Goal: Transaction & Acquisition: Purchase product/service

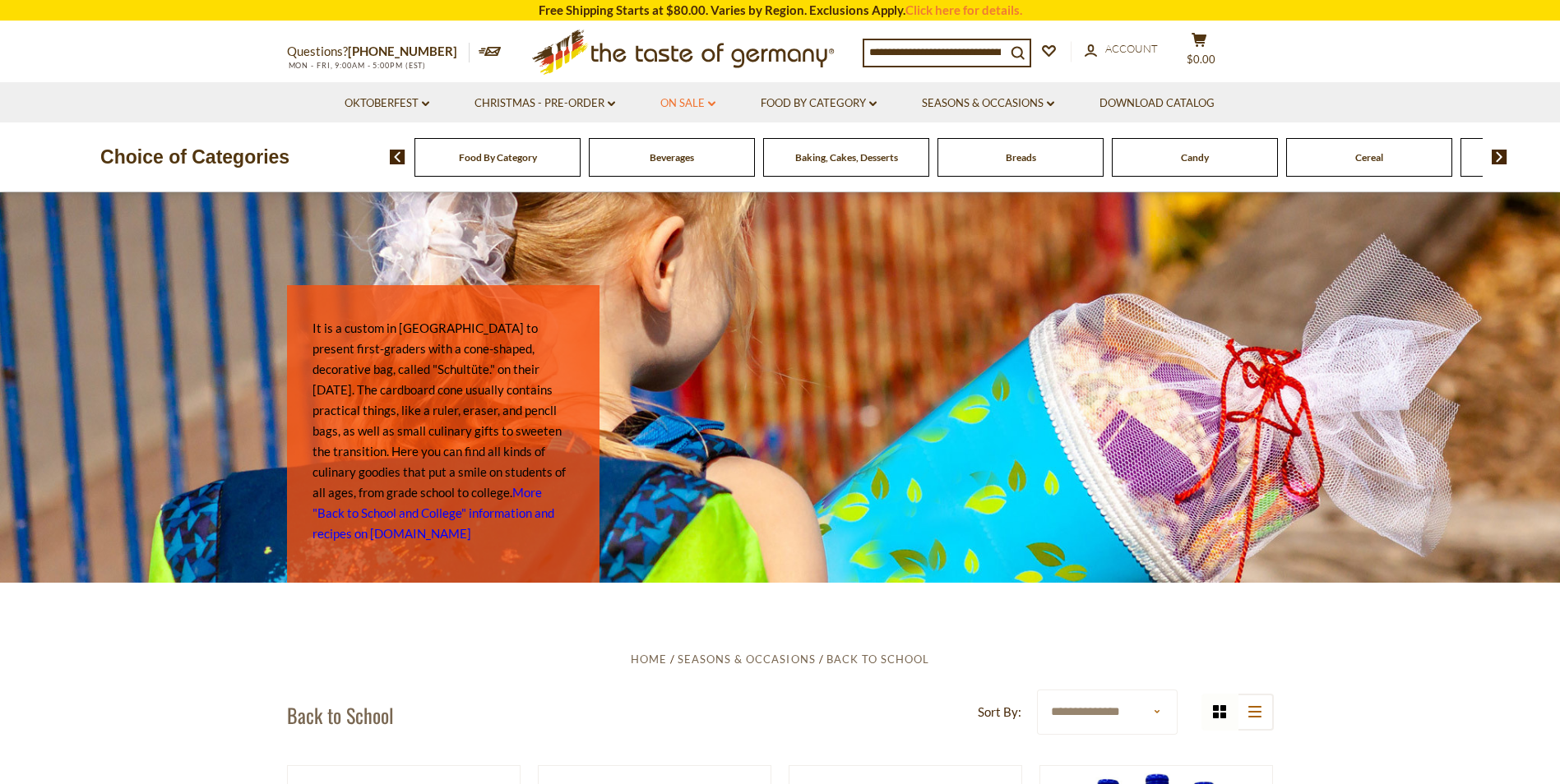
click at [681, 101] on link "On Sale dropdown_arrow" at bounding box center [688, 103] width 55 height 18
click at [677, 148] on link "All On Sale" at bounding box center [681, 147] width 60 height 15
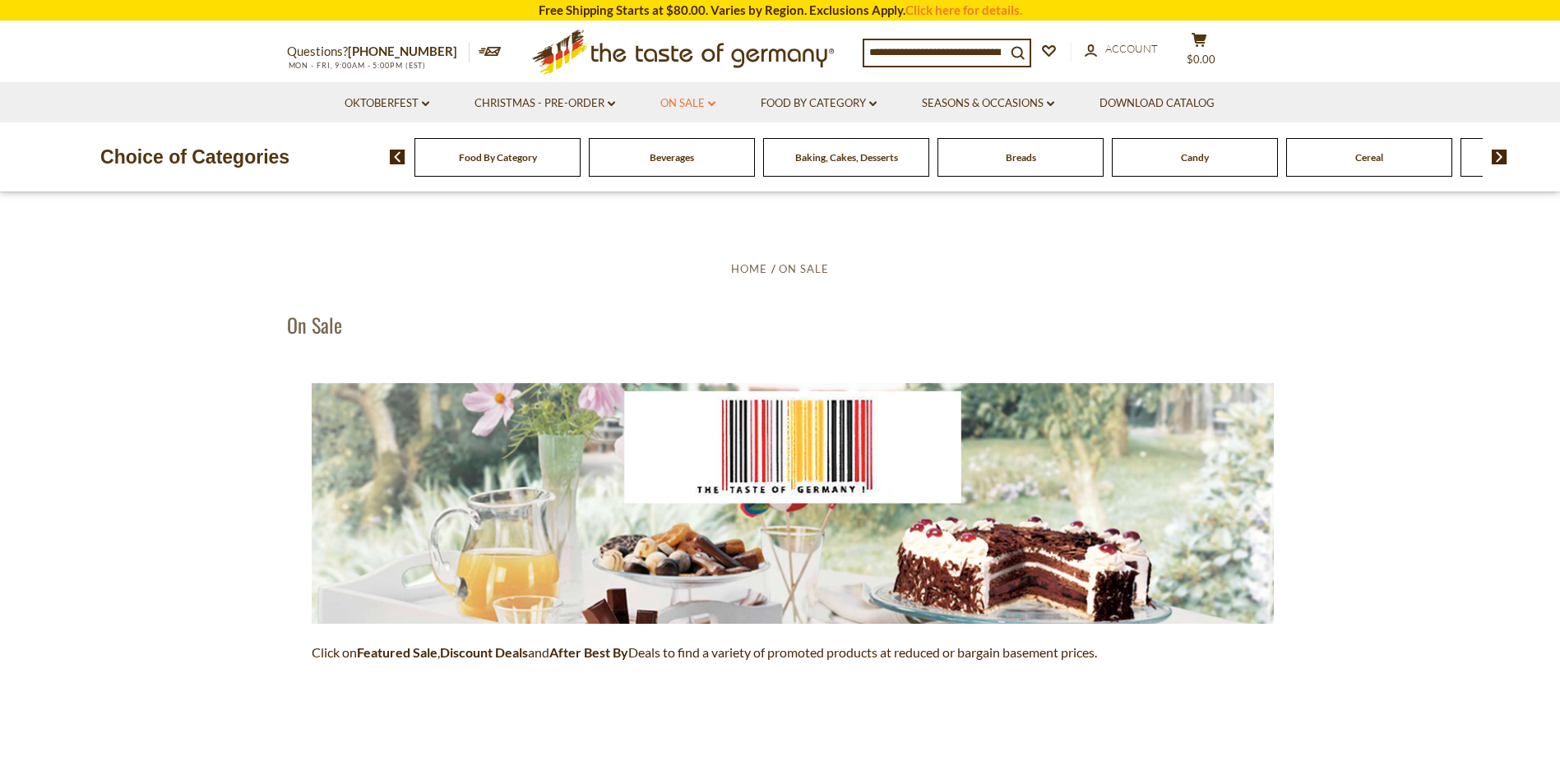
click at [687, 97] on link "On Sale dropdown_arrow" at bounding box center [688, 103] width 55 height 18
click at [680, 173] on link "Feature Sale" at bounding box center [685, 174] width 67 height 15
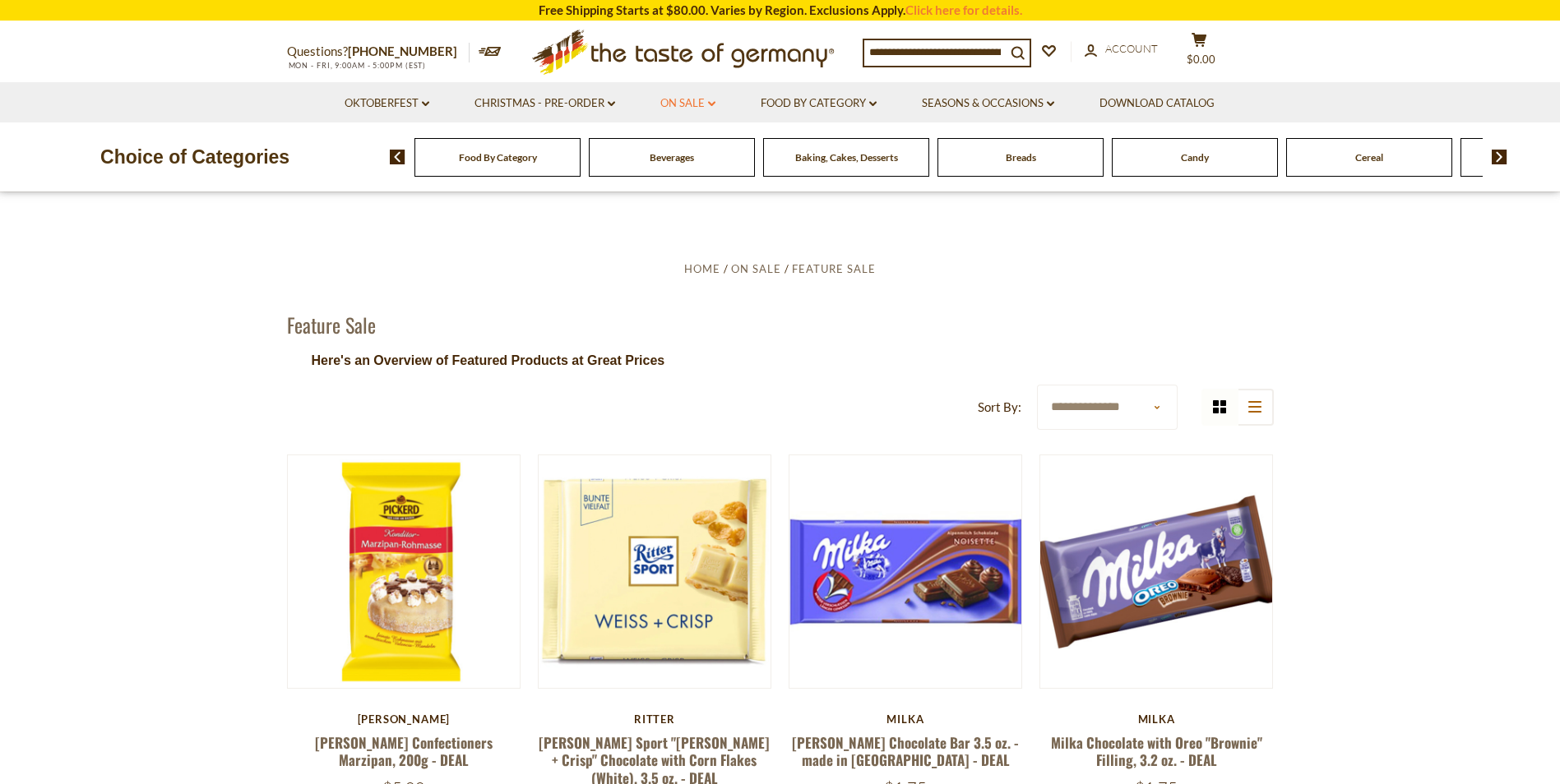
click at [697, 103] on link "On Sale dropdown_arrow" at bounding box center [688, 103] width 55 height 18
click at [683, 142] on link "All On Sale" at bounding box center [681, 147] width 60 height 15
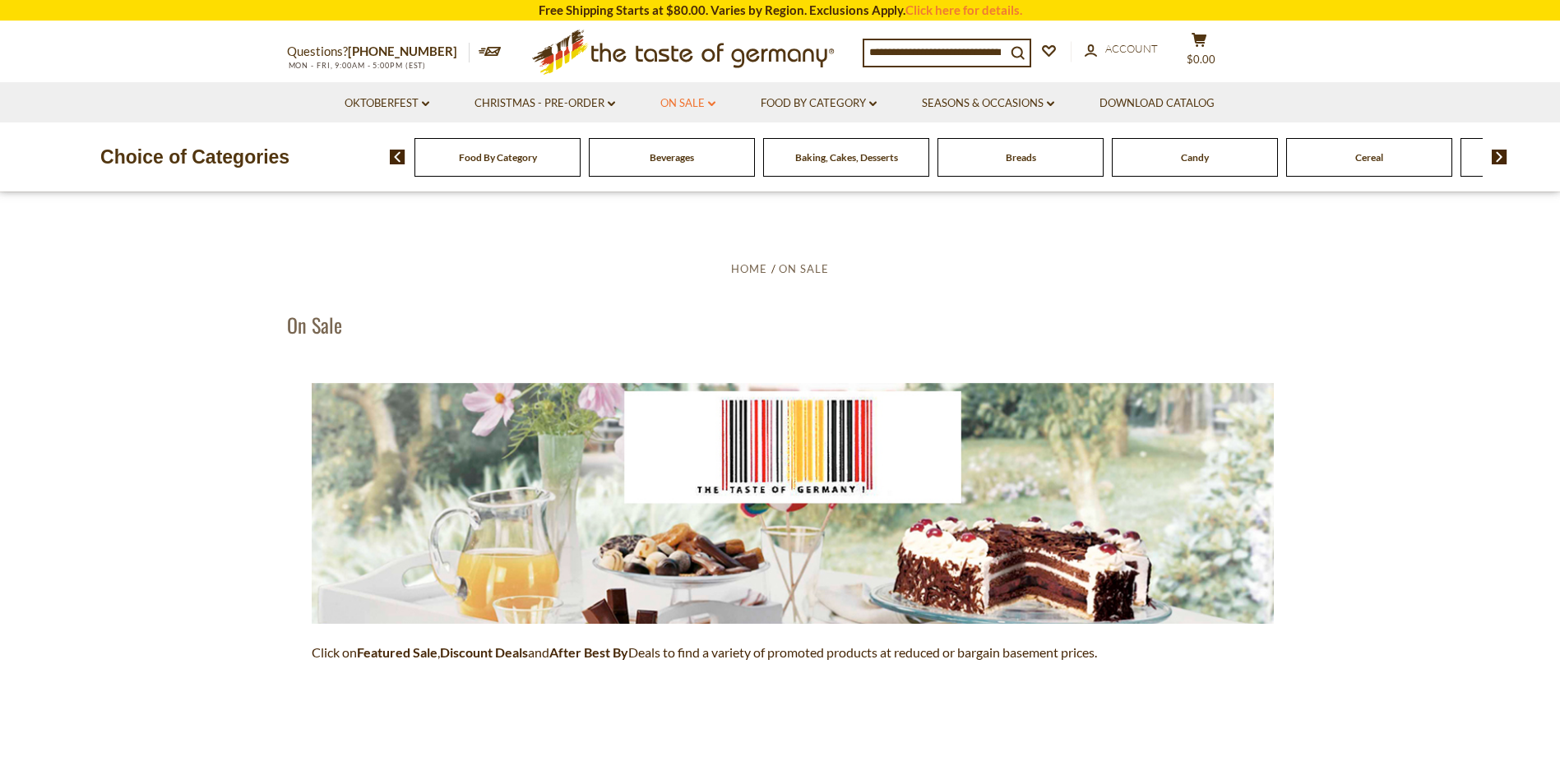
click at [689, 103] on link "On Sale dropdown_arrow" at bounding box center [688, 103] width 55 height 18
click at [678, 200] on link "Discount Deals" at bounding box center [692, 203] width 82 height 23
click at [692, 225] on link "All Discount Deals" at bounding box center [709, 227] width 99 height 15
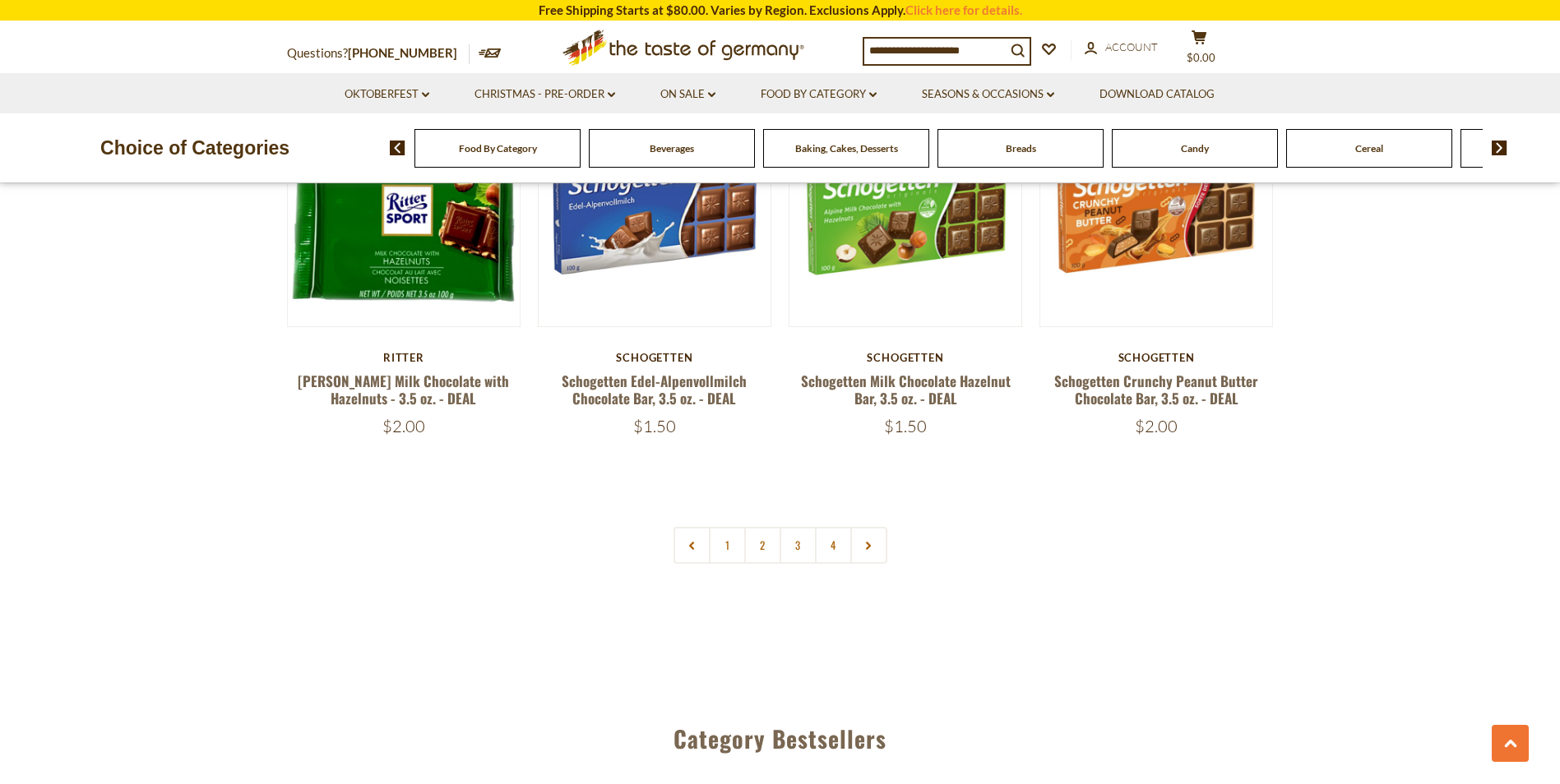
scroll to position [3738, 0]
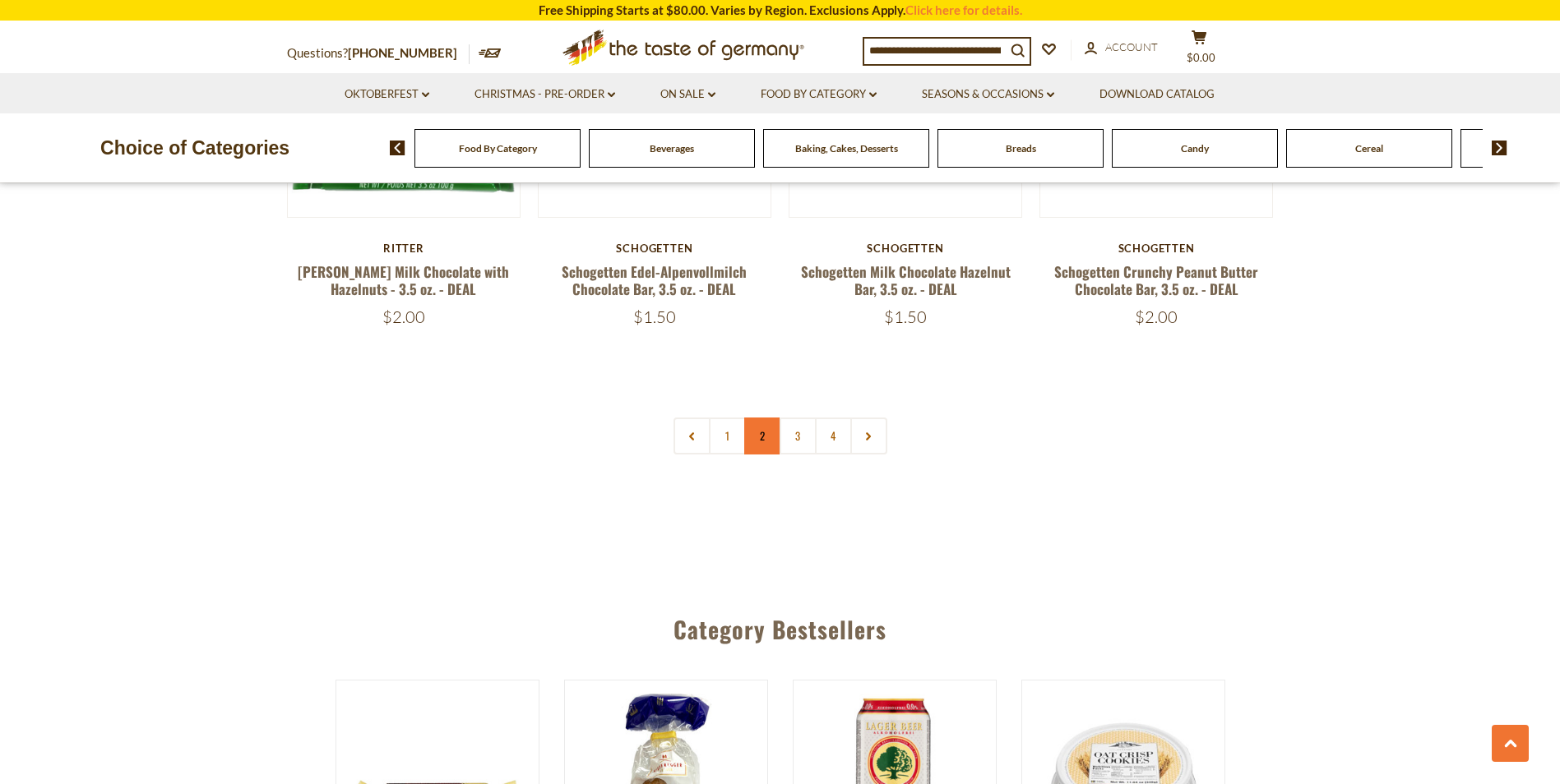
click at [767, 418] on link "2" at bounding box center [762, 436] width 37 height 37
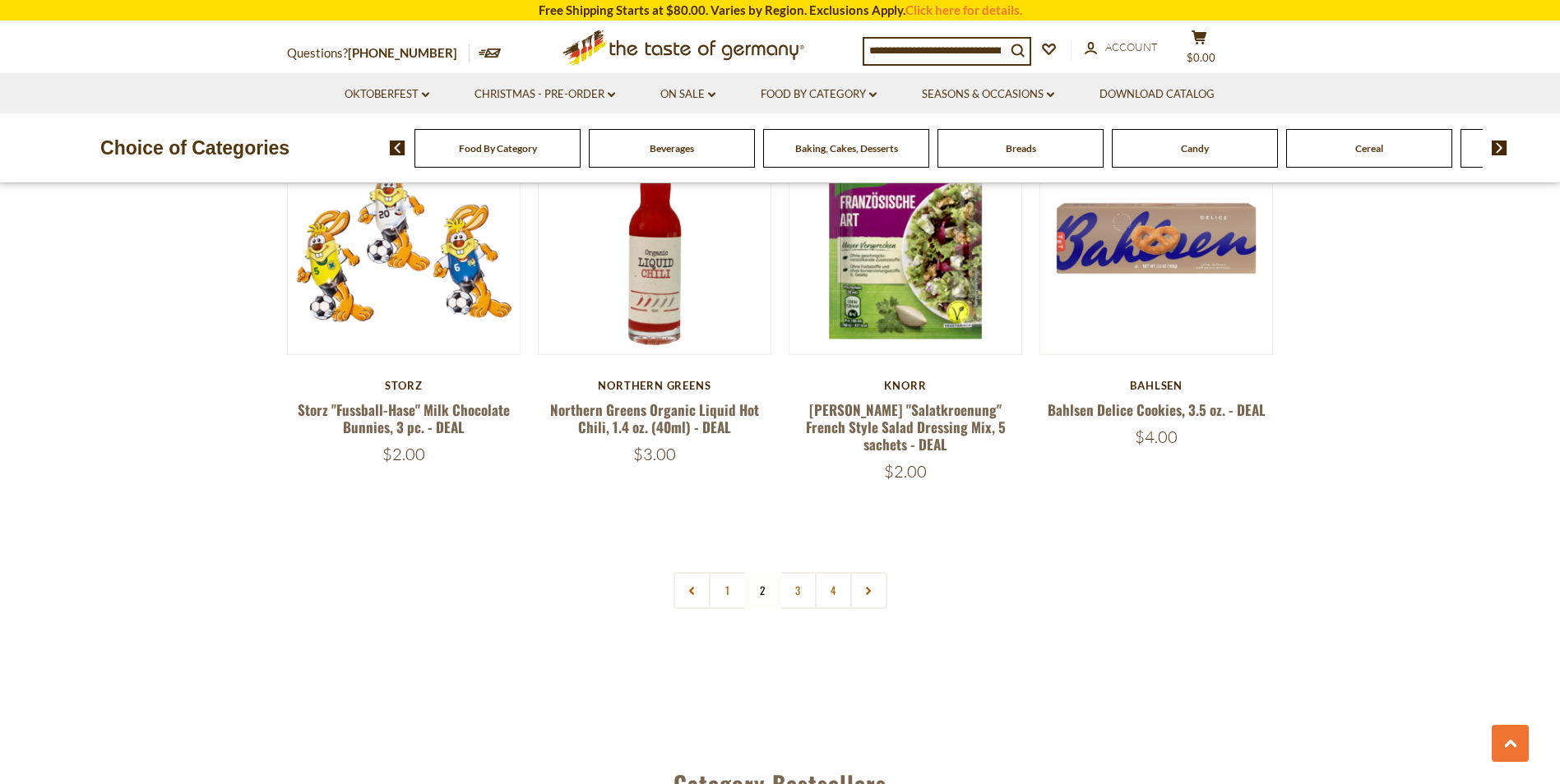
scroll to position [3643, 0]
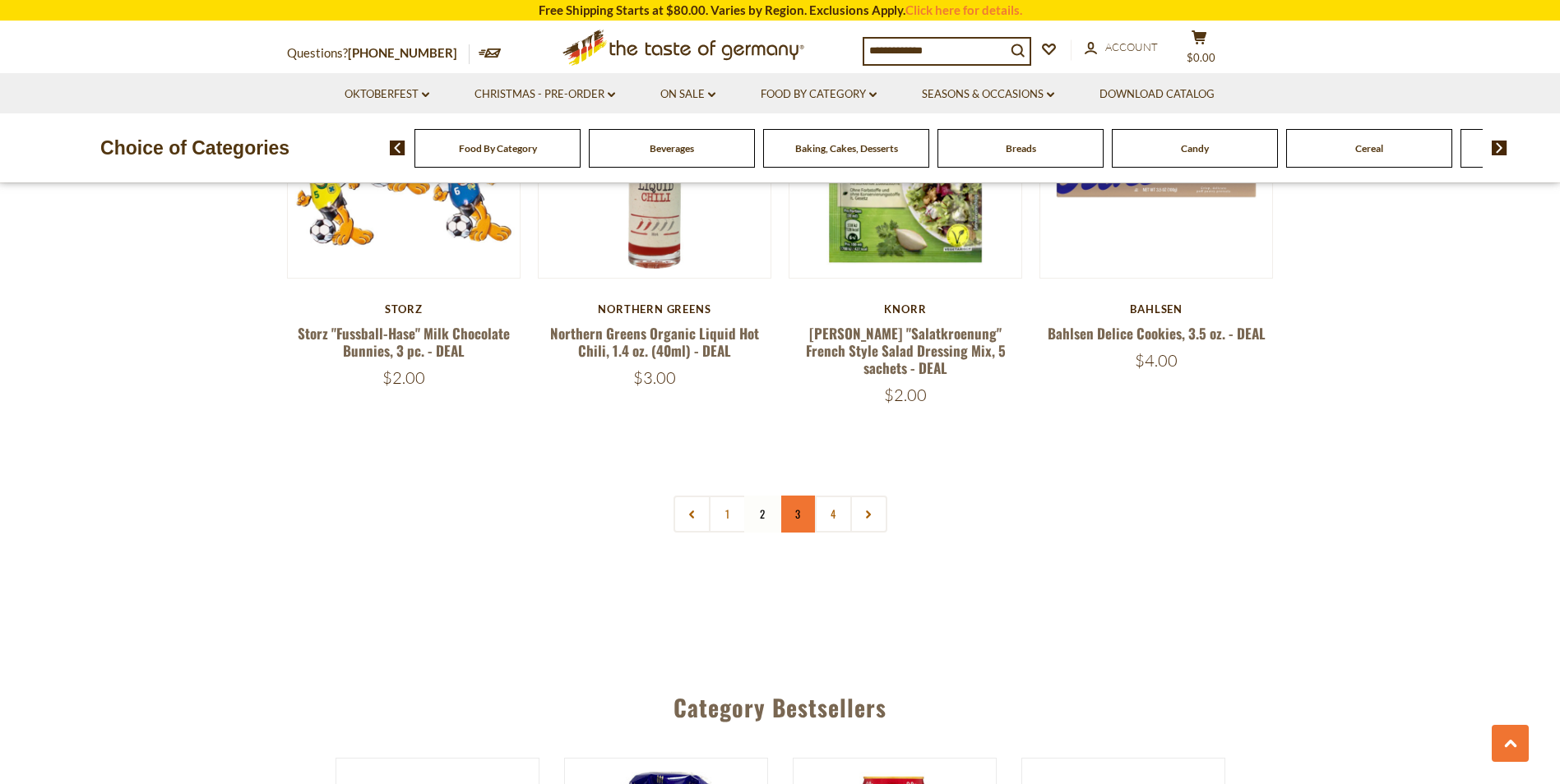
click at [799, 496] on link "3" at bounding box center [798, 514] width 37 height 37
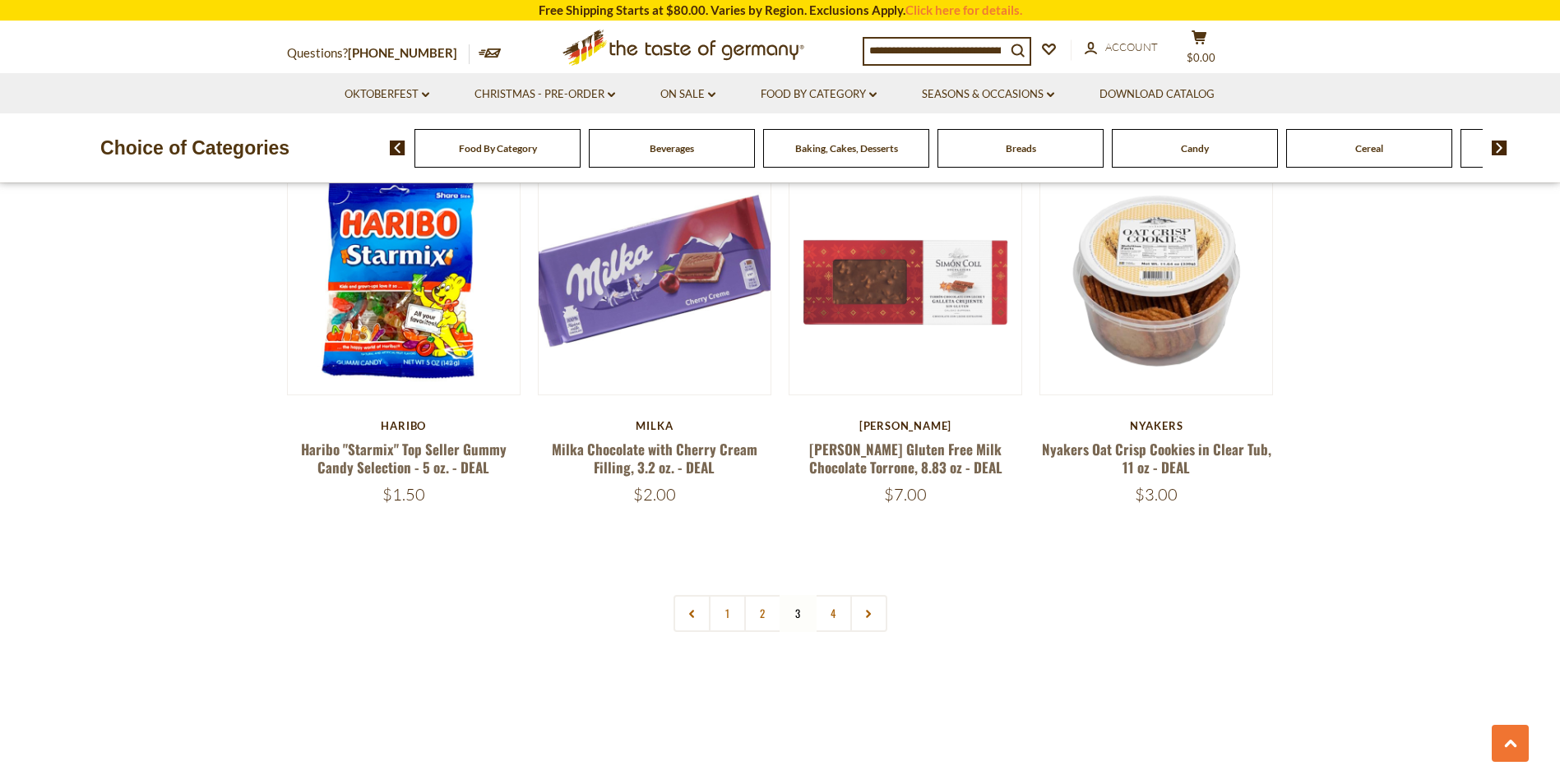
scroll to position [3622, 0]
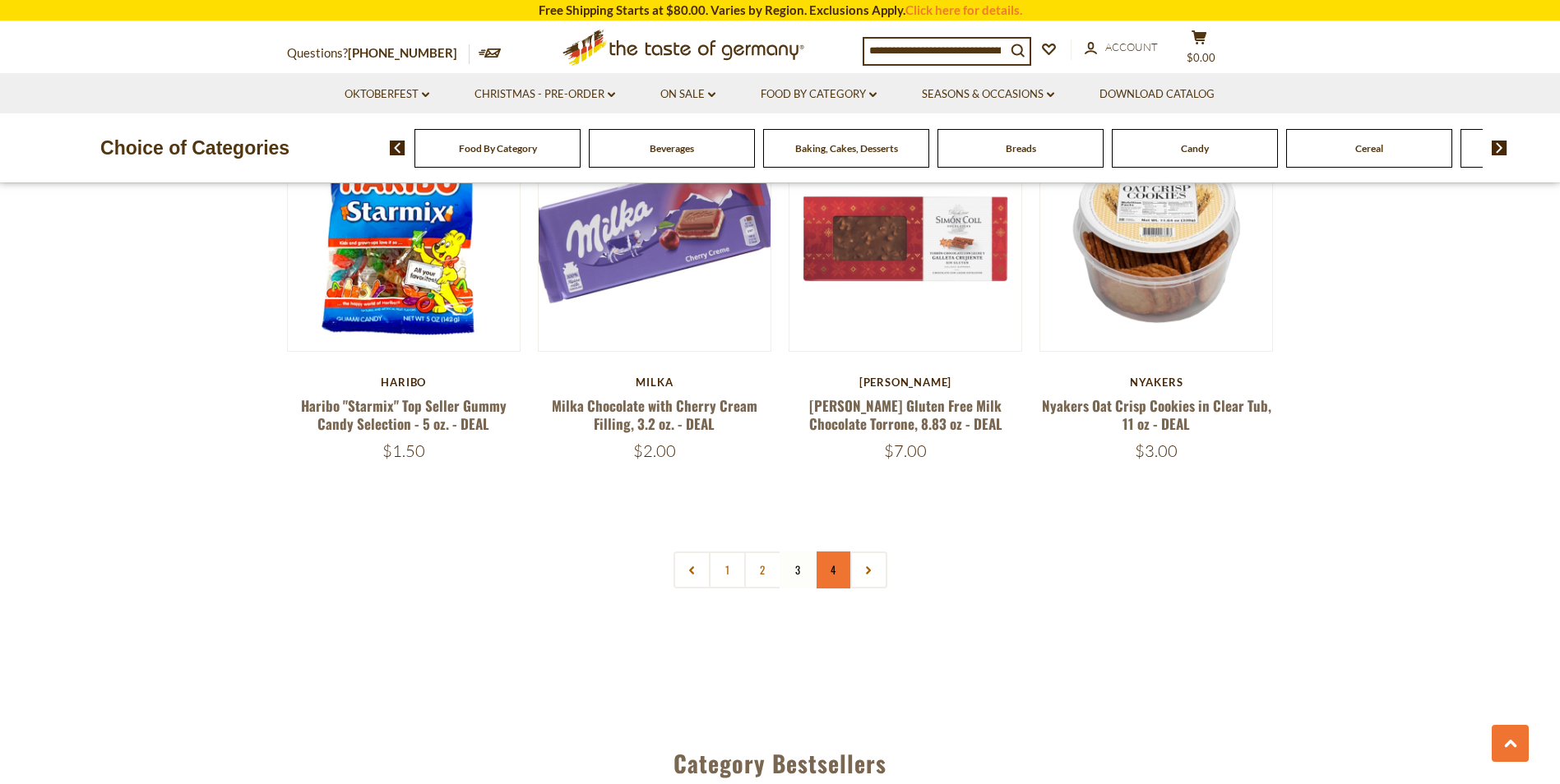
click at [833, 551] on link "4" at bounding box center [833, 569] width 37 height 37
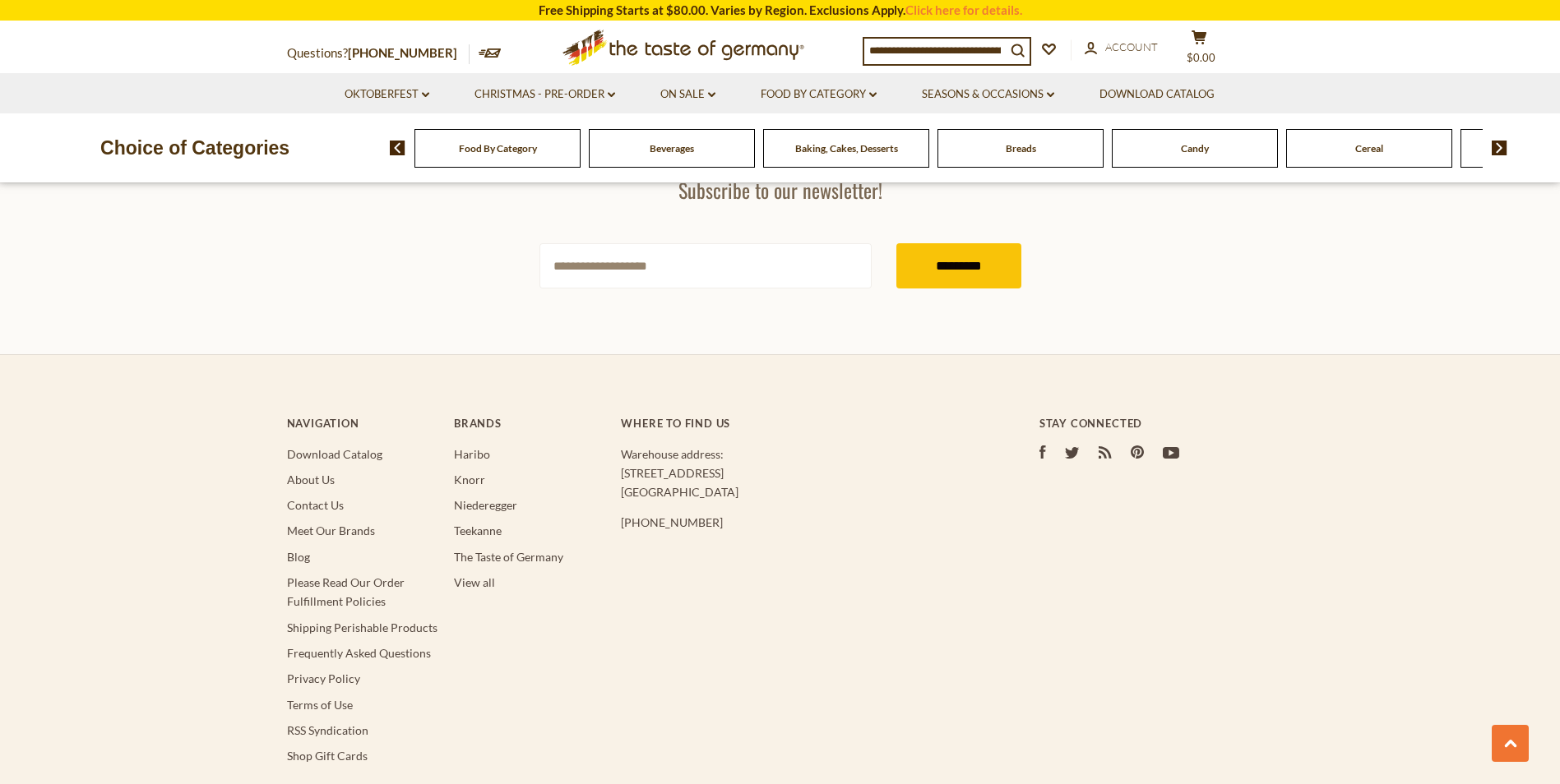
scroll to position [3139, 0]
